Goal: Task Accomplishment & Management: Manage account settings

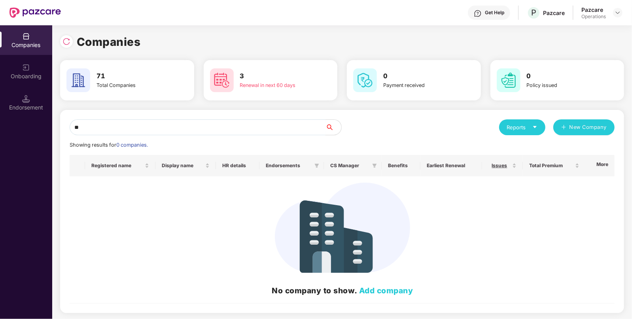
type input "*"
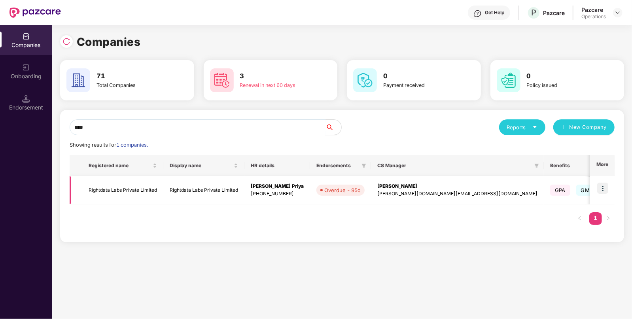
type input "****"
click at [606, 188] on img at bounding box center [603, 188] width 11 height 11
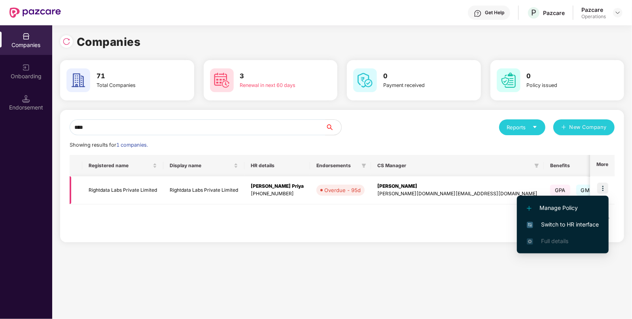
click at [606, 188] on img at bounding box center [603, 188] width 11 height 11
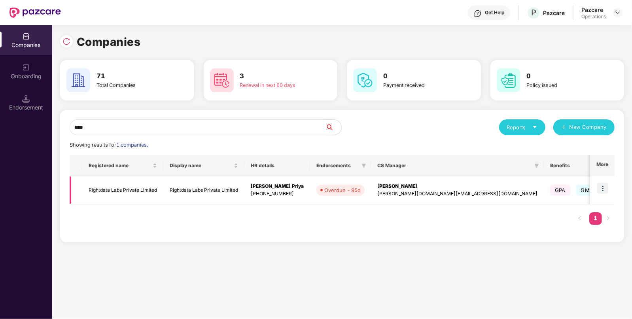
click at [601, 190] on img at bounding box center [603, 188] width 11 height 11
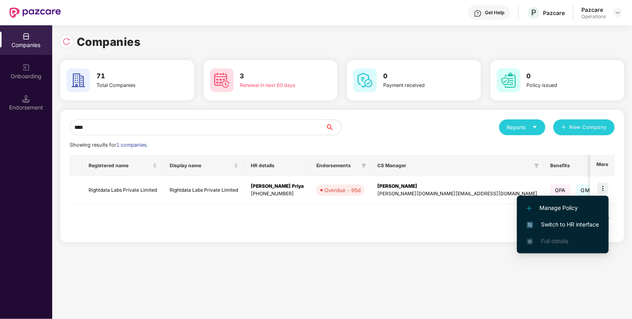
click at [561, 224] on span "Switch to HR interface" at bounding box center [563, 224] width 72 height 9
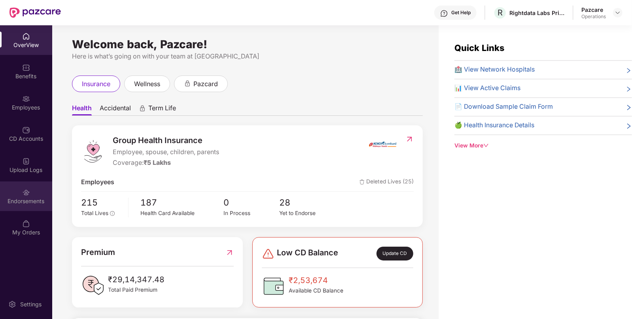
click at [34, 205] on div "Endorsements" at bounding box center [26, 197] width 52 height 30
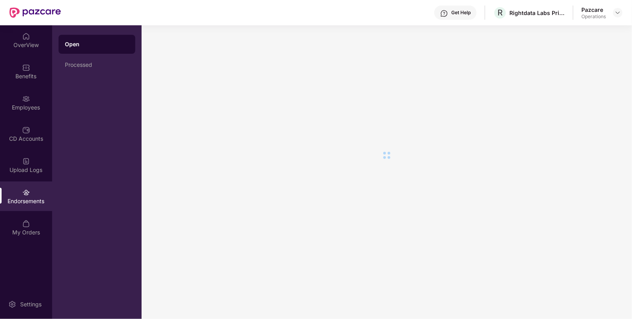
click at [34, 205] on div "Endorsements" at bounding box center [26, 197] width 52 height 30
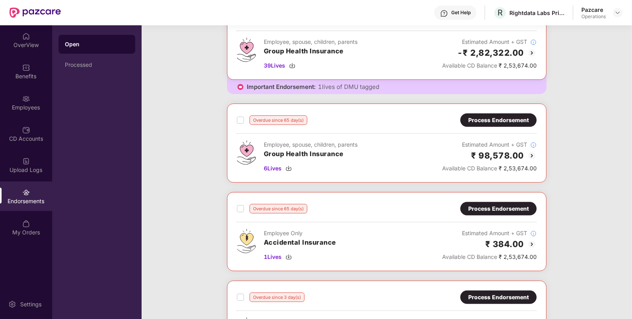
scroll to position [161, 0]
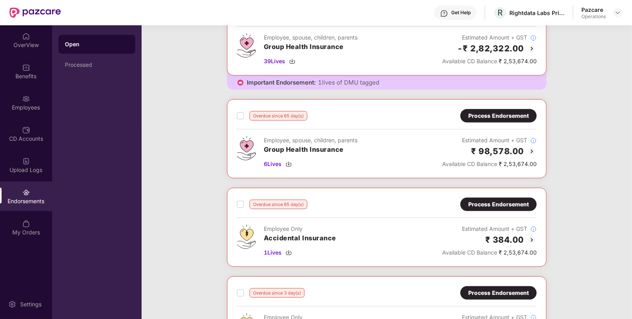
click at [409, 125] on div "Overdue since 65 day(s) Process Endorsement Employee, spouse, children, parents…" at bounding box center [387, 138] width 300 height 59
click at [398, 122] on div "Overdue since 65 day(s) Process Endorsement Employee, spouse, children, parents…" at bounding box center [387, 138] width 300 height 59
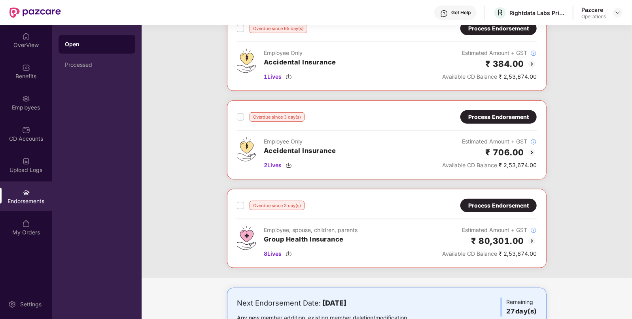
scroll to position [0, 0]
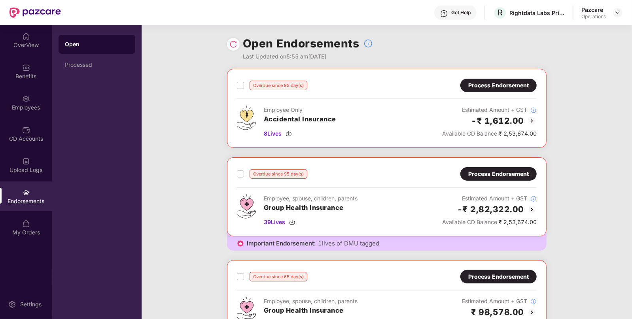
click at [479, 170] on div "Process Endorsement" at bounding box center [499, 174] width 61 height 9
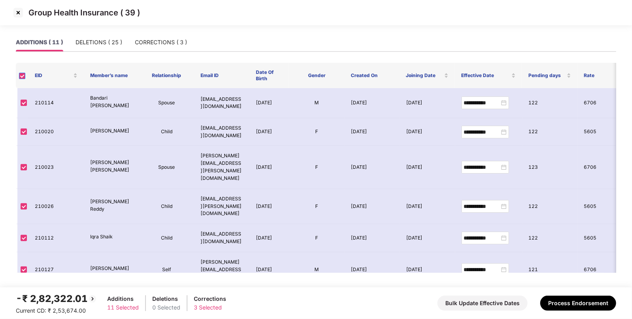
click at [22, 72] on label at bounding box center [22, 76] width 6 height 8
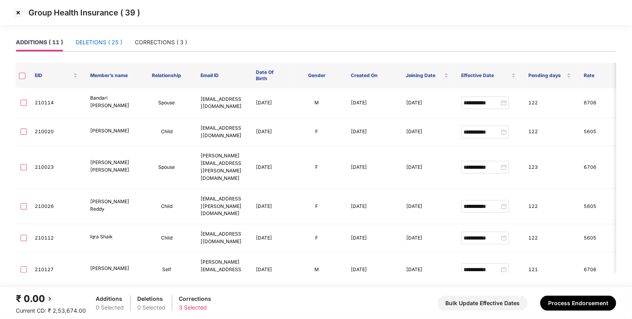
click at [100, 40] on div "DELETIONS ( 25 )" at bounding box center [99, 42] width 47 height 9
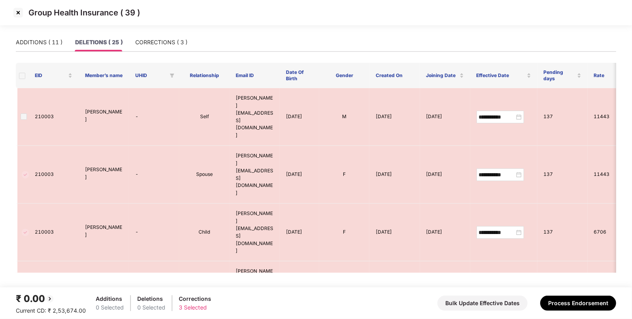
click at [19, 7] on img at bounding box center [18, 12] width 13 height 13
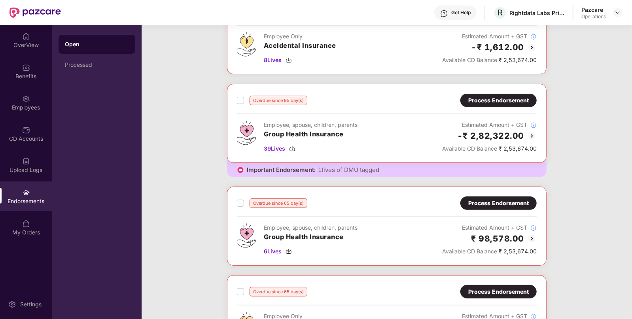
scroll to position [91, 0]
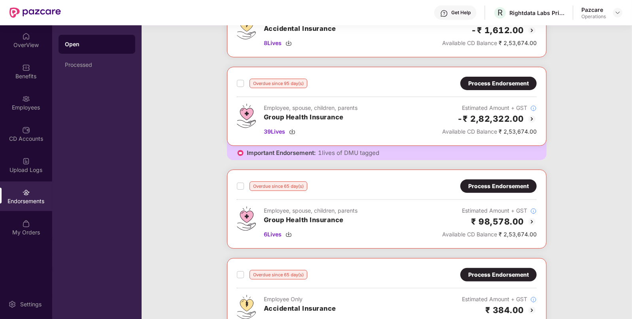
click at [484, 184] on div "Process Endorsement" at bounding box center [499, 186] width 61 height 9
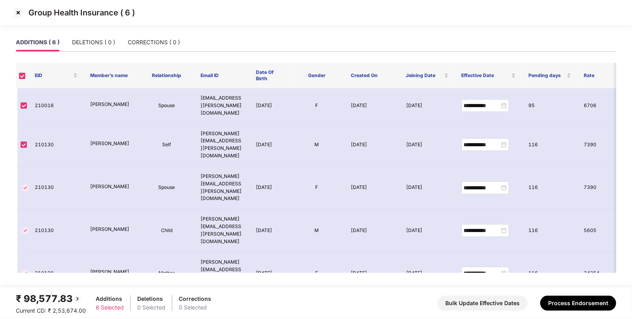
click at [19, 18] on img at bounding box center [18, 12] width 13 height 13
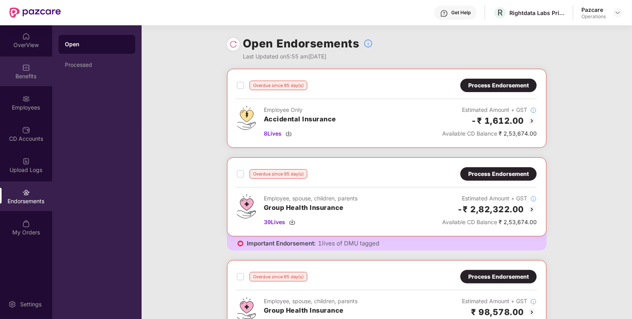
click at [36, 84] on div "Benefits" at bounding box center [26, 72] width 52 height 30
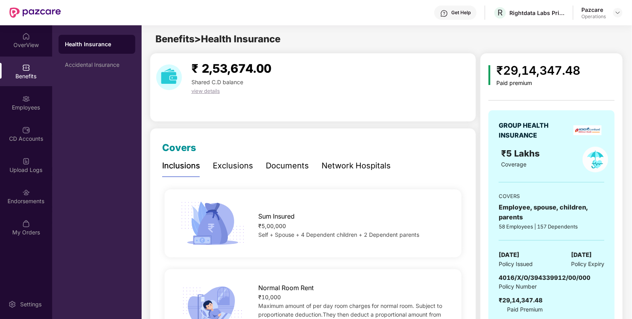
click at [532, 277] on span "4016/X/O/394339912/00/000" at bounding box center [545, 278] width 92 height 8
copy span "4016/X/O/394339912/00/000"
click at [616, 17] on div at bounding box center [617, 12] width 9 height 9
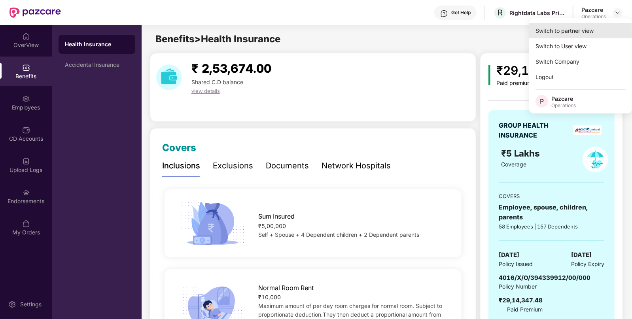
click at [578, 37] on div "Switch to partner view" at bounding box center [581, 30] width 103 height 15
